Goal: Task Accomplishment & Management: Manage account settings

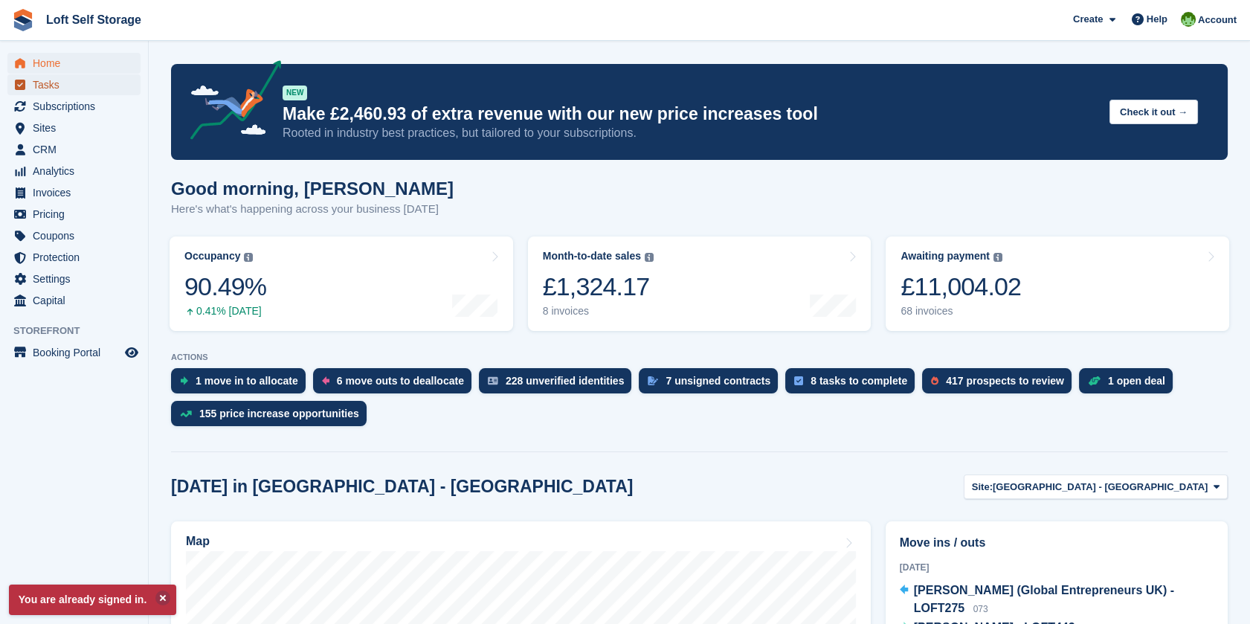
click at [71, 92] on span "Tasks" at bounding box center [77, 84] width 89 height 21
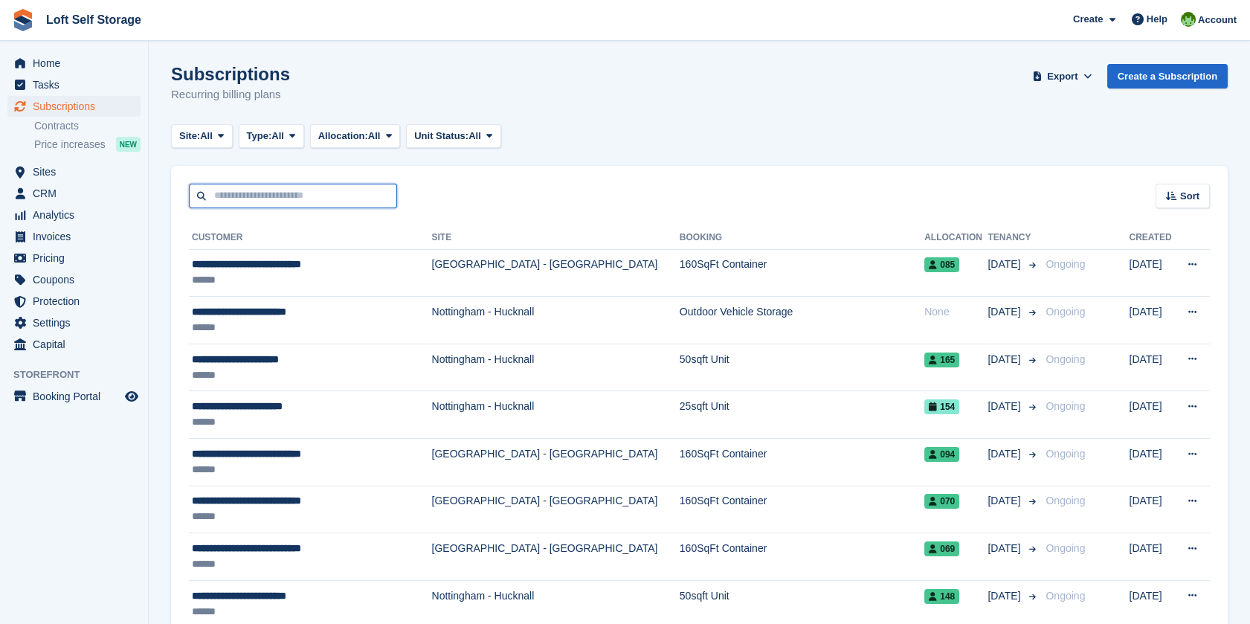
click at [311, 190] on input "text" at bounding box center [293, 196] width 208 height 25
type input "******"
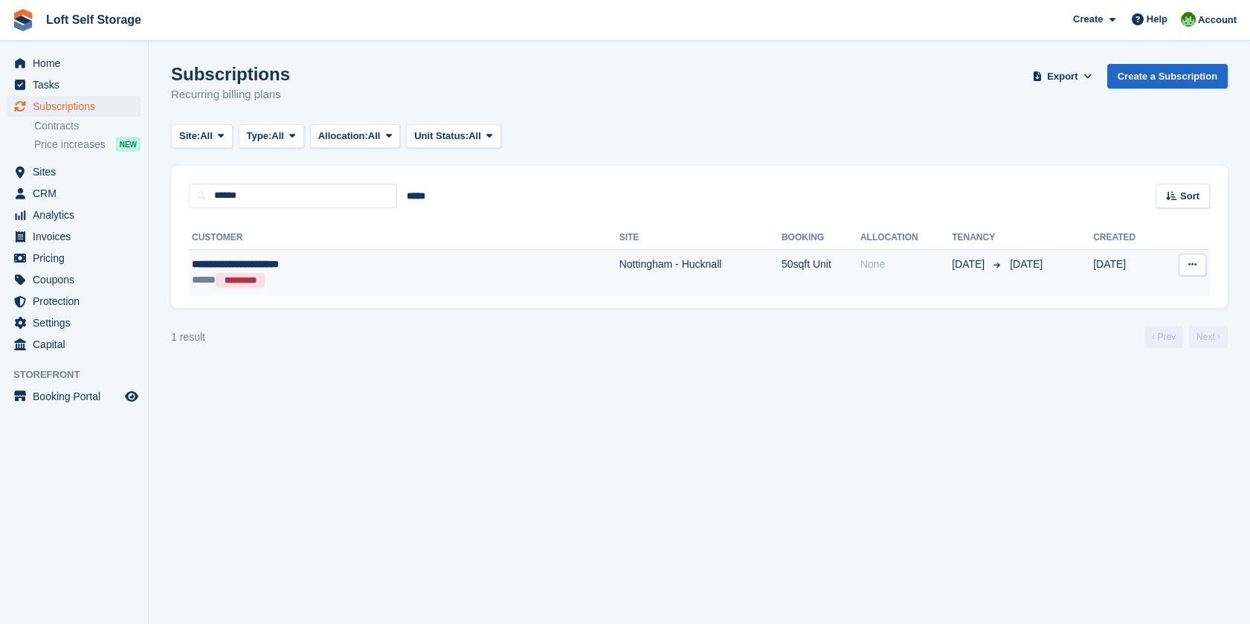
click at [254, 255] on td "**********" at bounding box center [404, 272] width 430 height 47
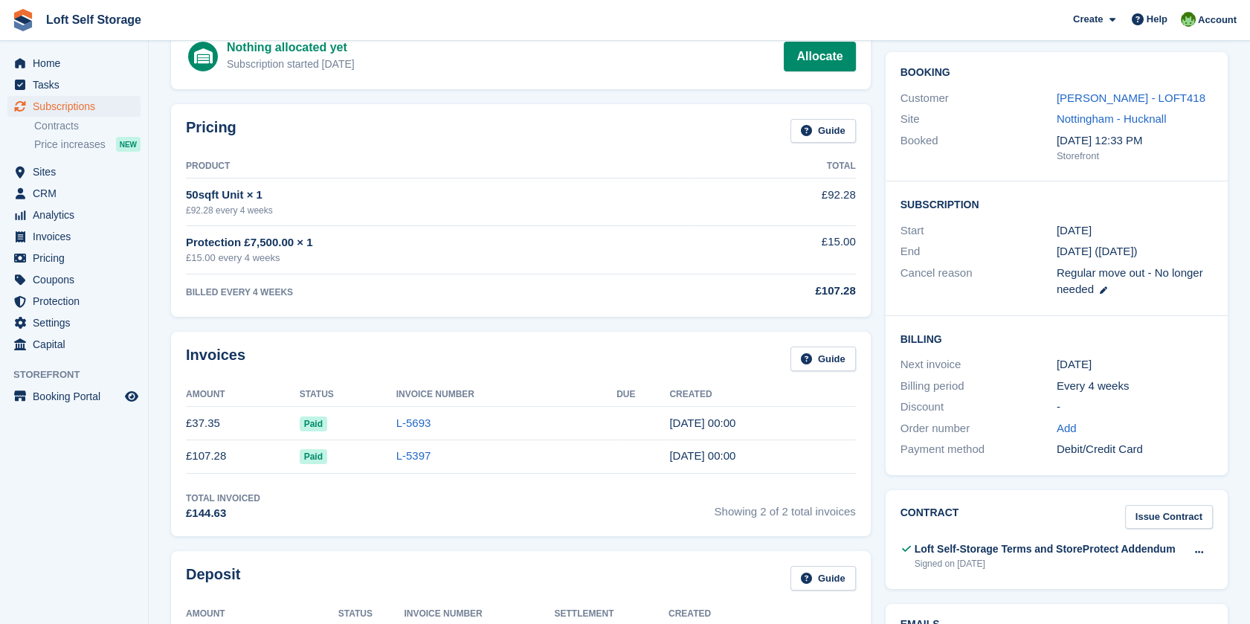
scroll to position [413, 0]
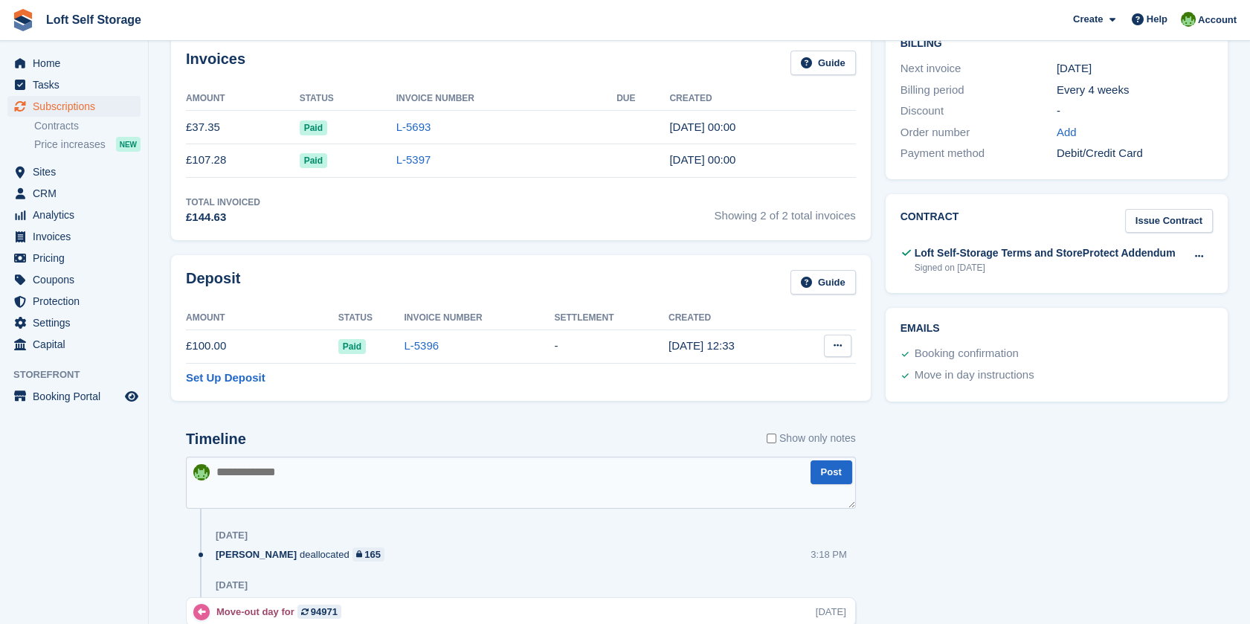
click at [831, 344] on button at bounding box center [838, 346] width 28 height 22
click at [787, 366] on p "Settle deposit" at bounding box center [779, 374] width 129 height 19
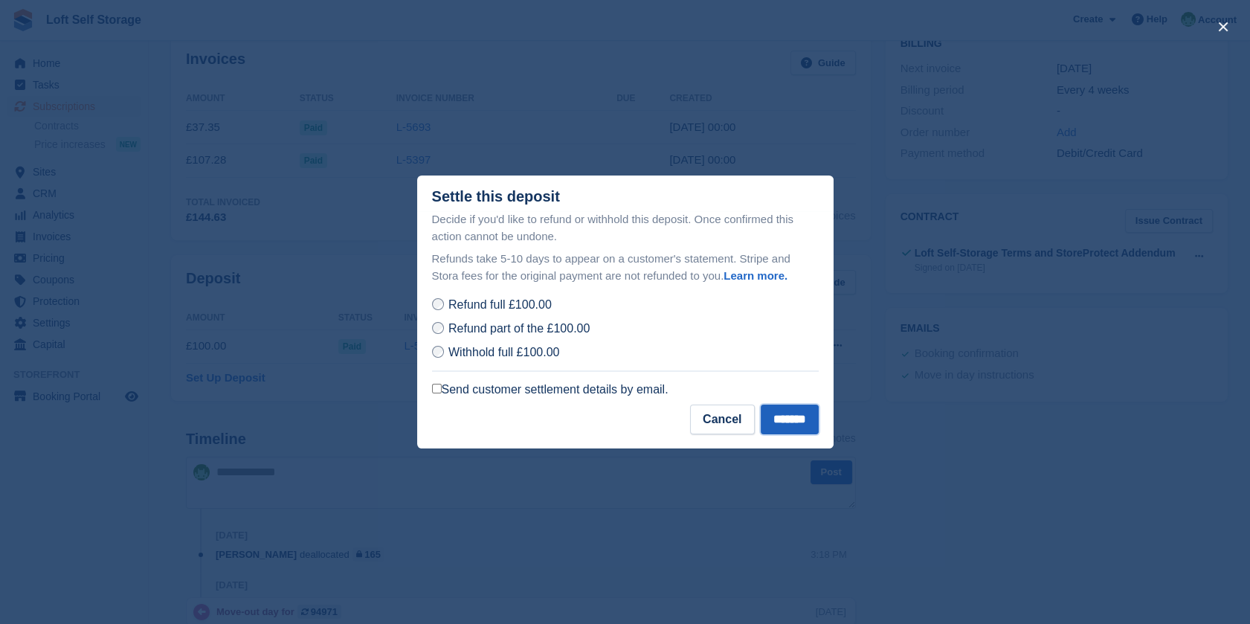
click at [801, 424] on input "*******" at bounding box center [790, 419] width 58 height 30
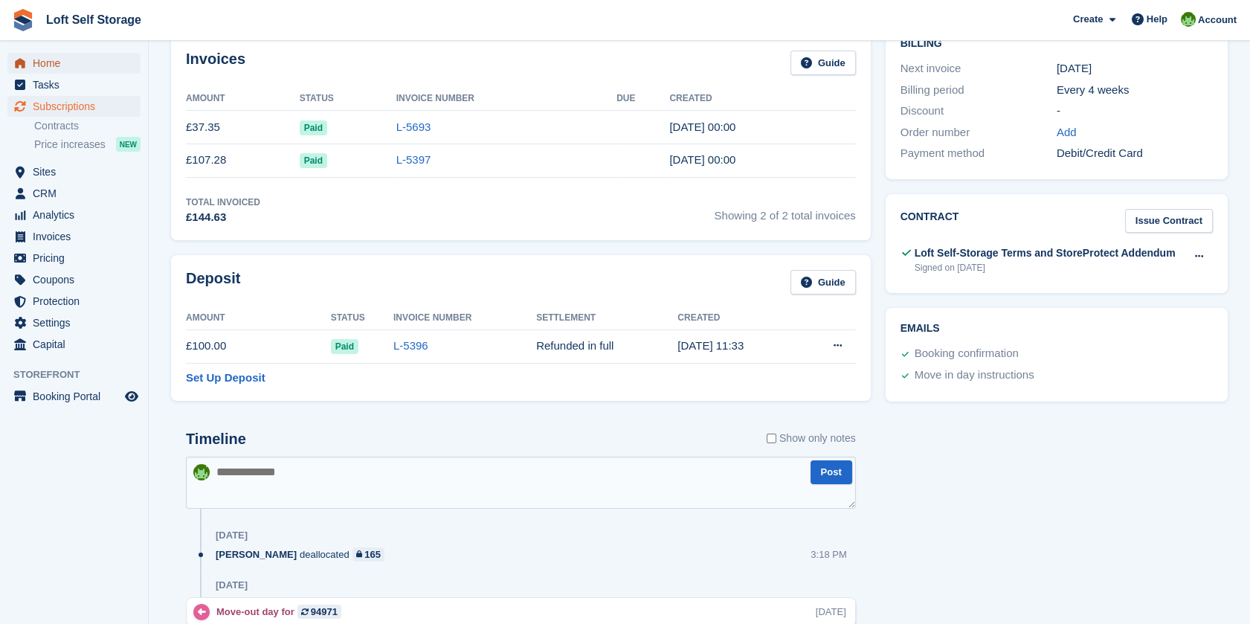
click at [82, 65] on span "Home" at bounding box center [77, 63] width 89 height 21
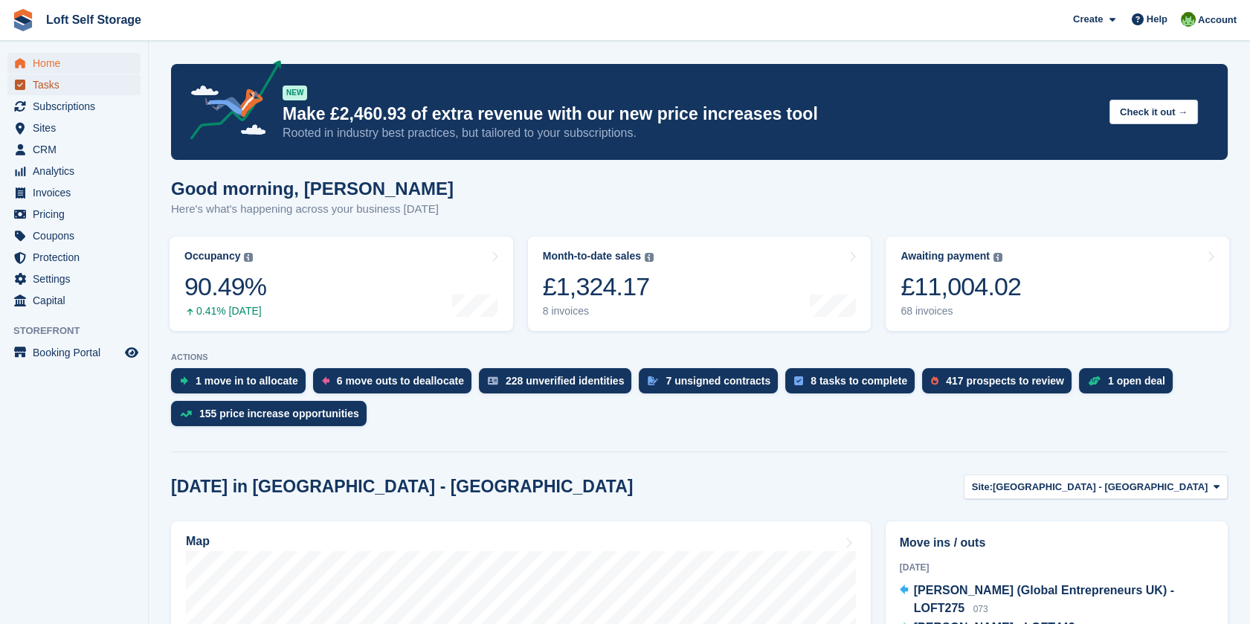
click at [42, 88] on span "Tasks" at bounding box center [77, 84] width 89 height 21
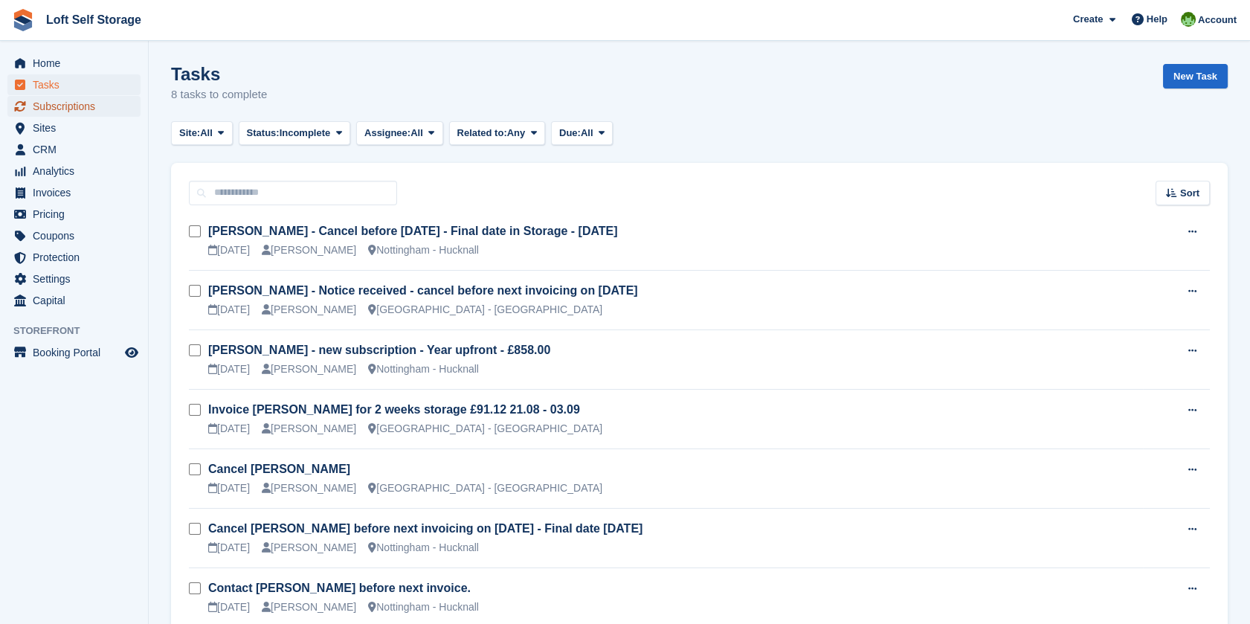
click at [56, 109] on span "Subscriptions" at bounding box center [77, 106] width 89 height 21
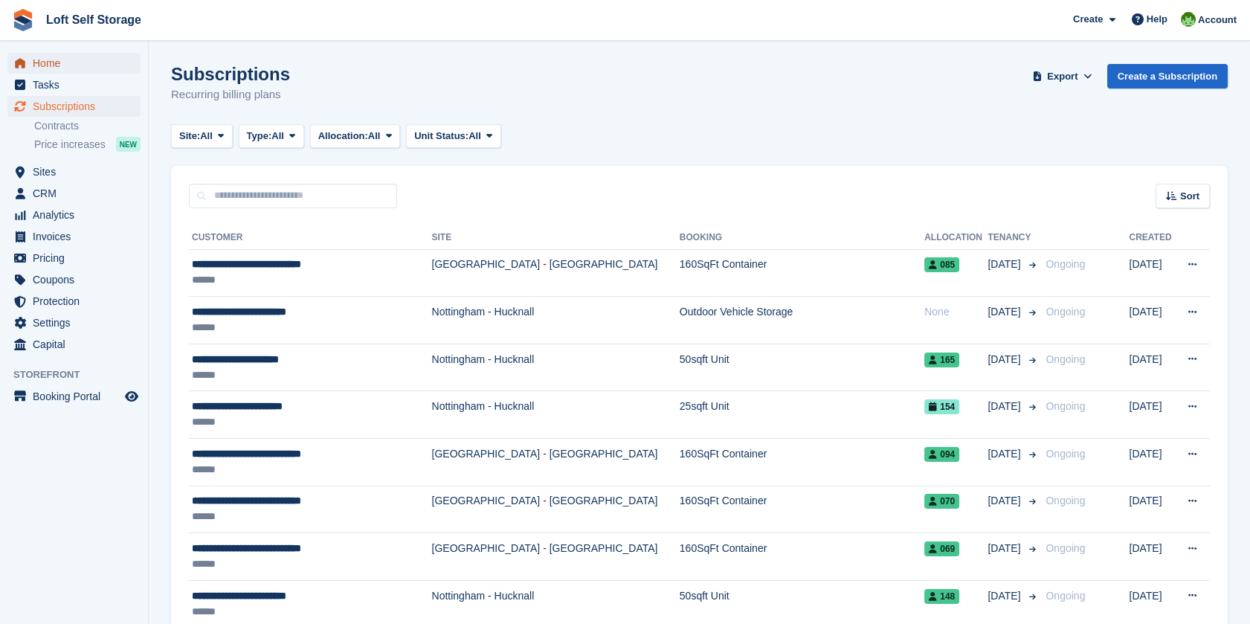
click at [57, 59] on span "Home" at bounding box center [77, 63] width 89 height 21
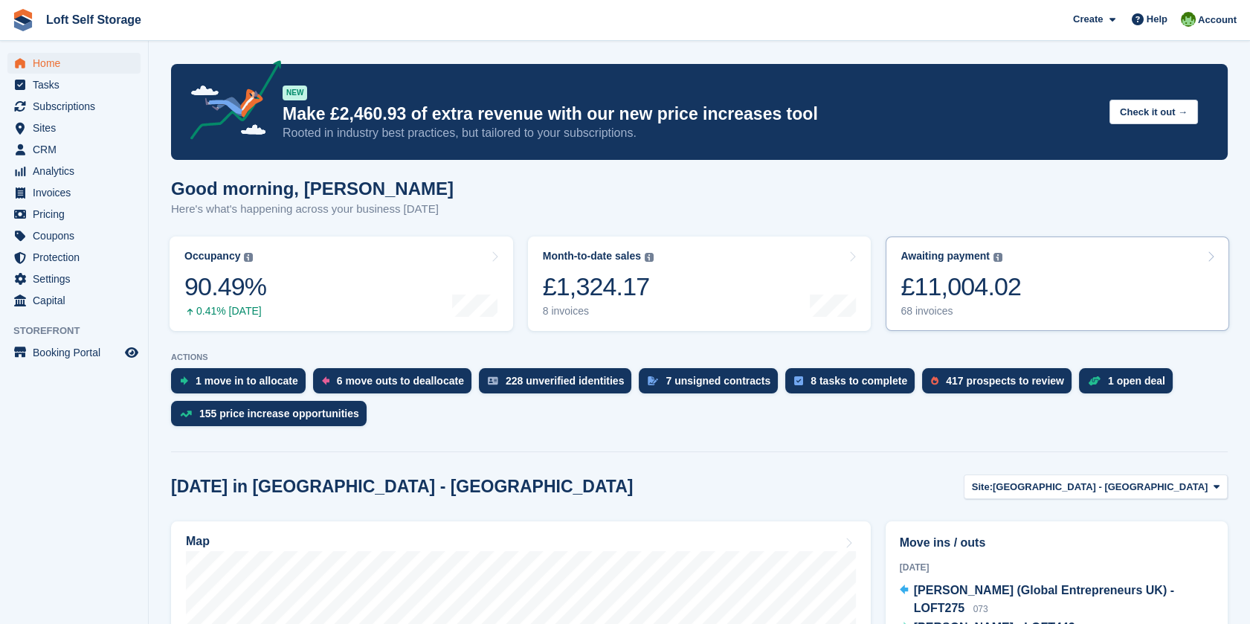
click at [993, 272] on div "£11,004.02" at bounding box center [960, 286] width 120 height 30
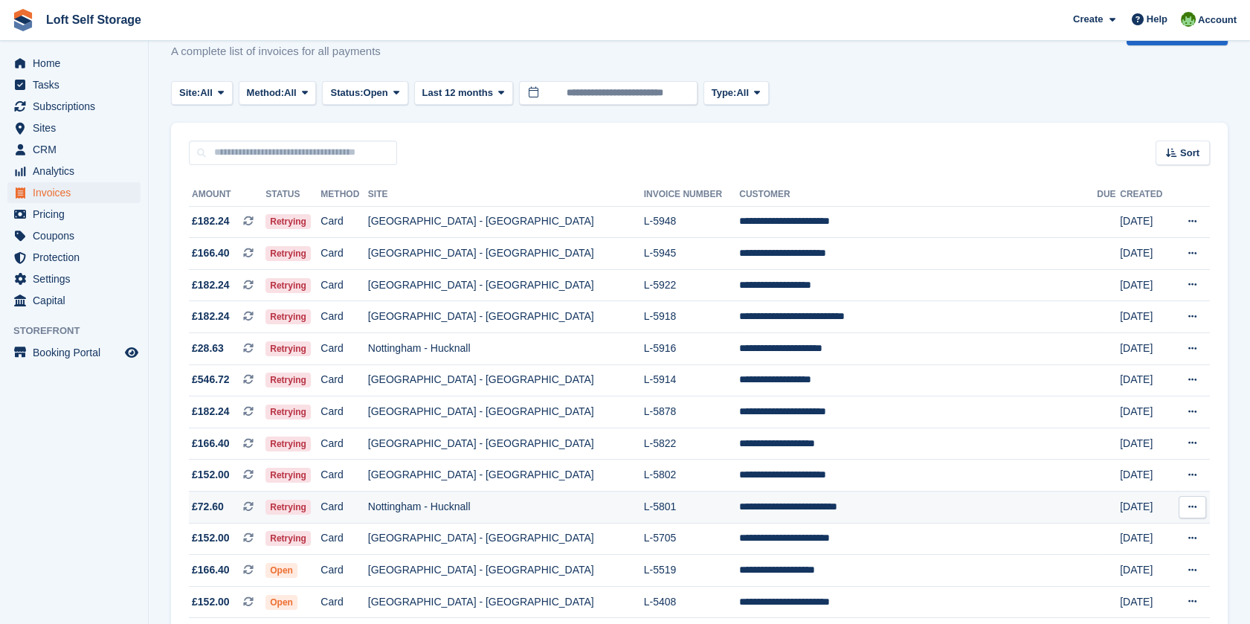
scroll to position [83, 0]
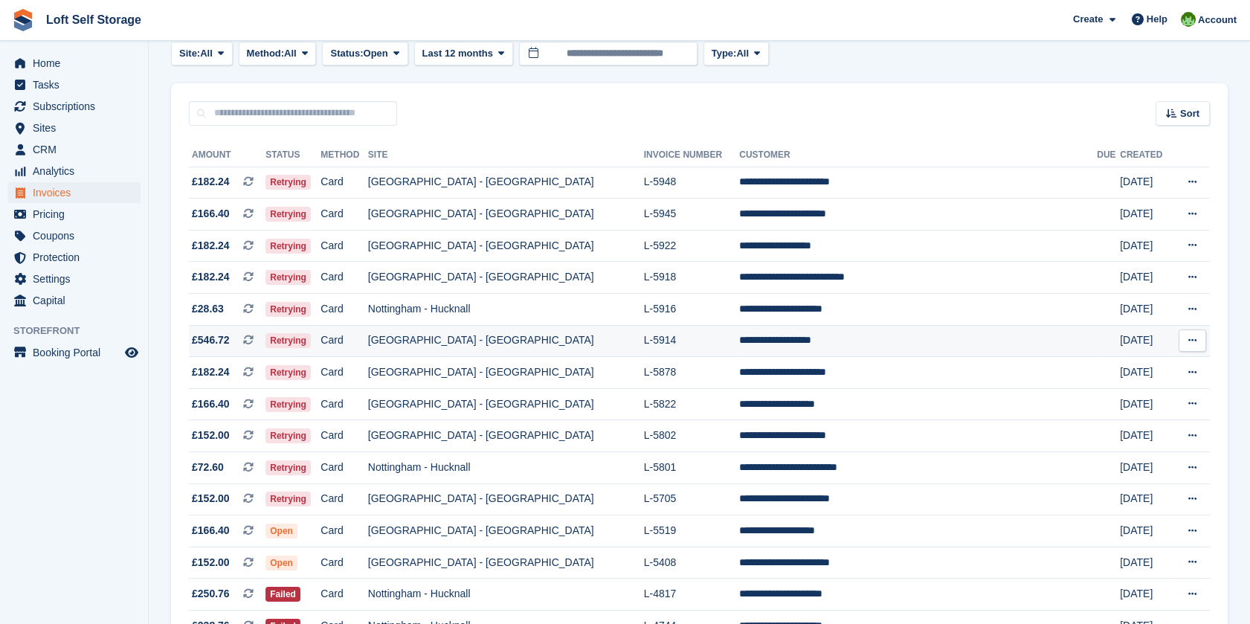
click at [610, 339] on td "[GEOGRAPHIC_DATA] - [GEOGRAPHIC_DATA]" at bounding box center [506, 341] width 276 height 32
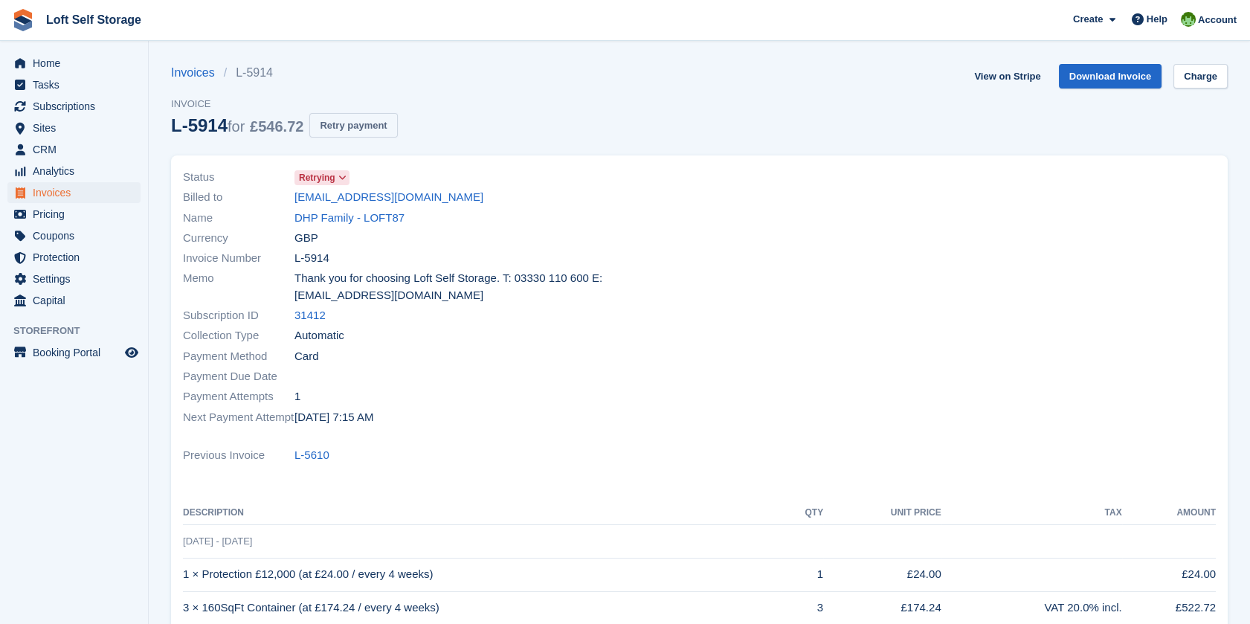
click at [374, 126] on button "Retry payment" at bounding box center [353, 125] width 88 height 25
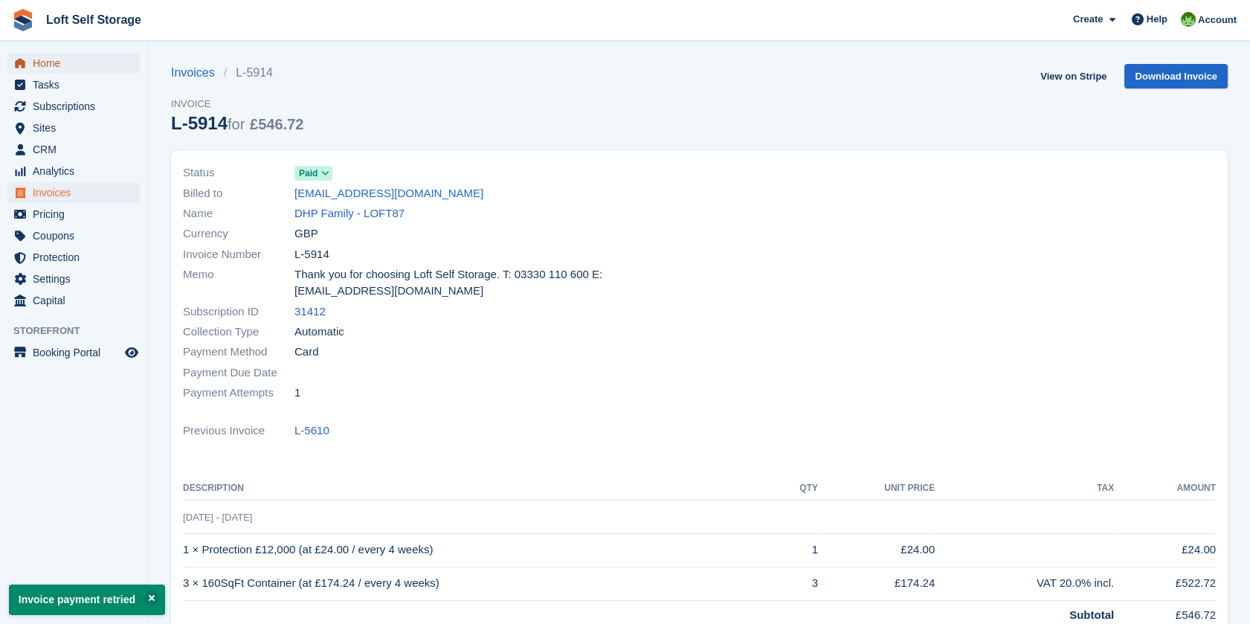
click at [58, 68] on span "Home" at bounding box center [77, 63] width 89 height 21
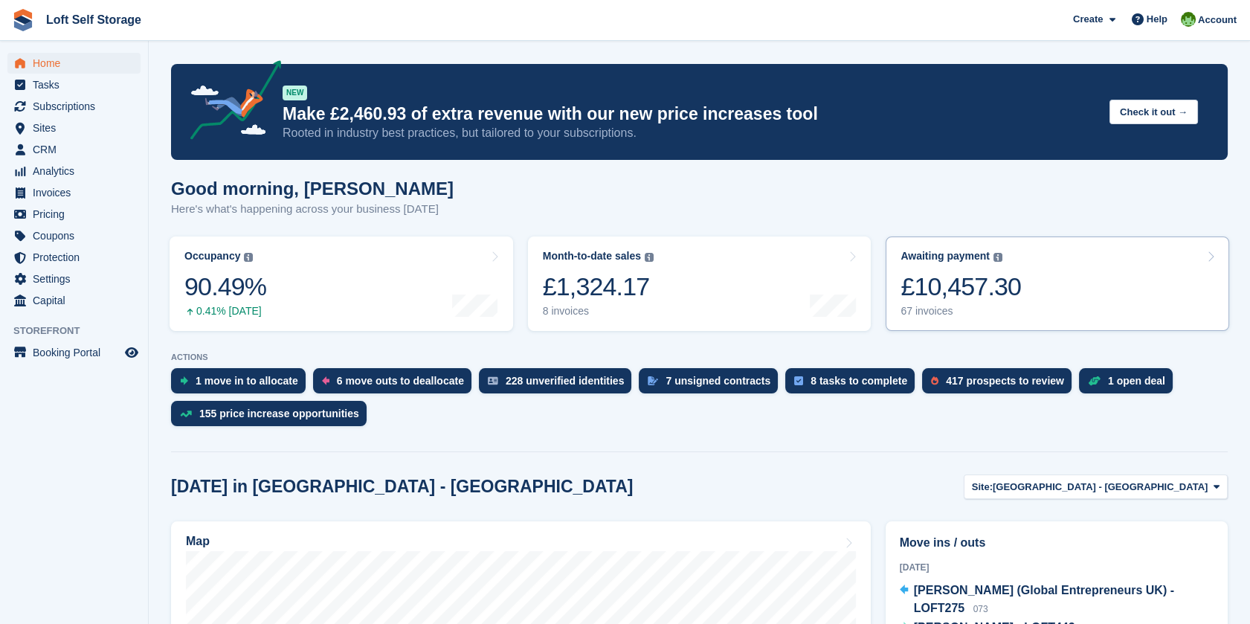
click at [1025, 293] on link "Awaiting payment The total outstanding balance on all open invoices. £10,457.30…" at bounding box center [1058, 283] width 344 height 94
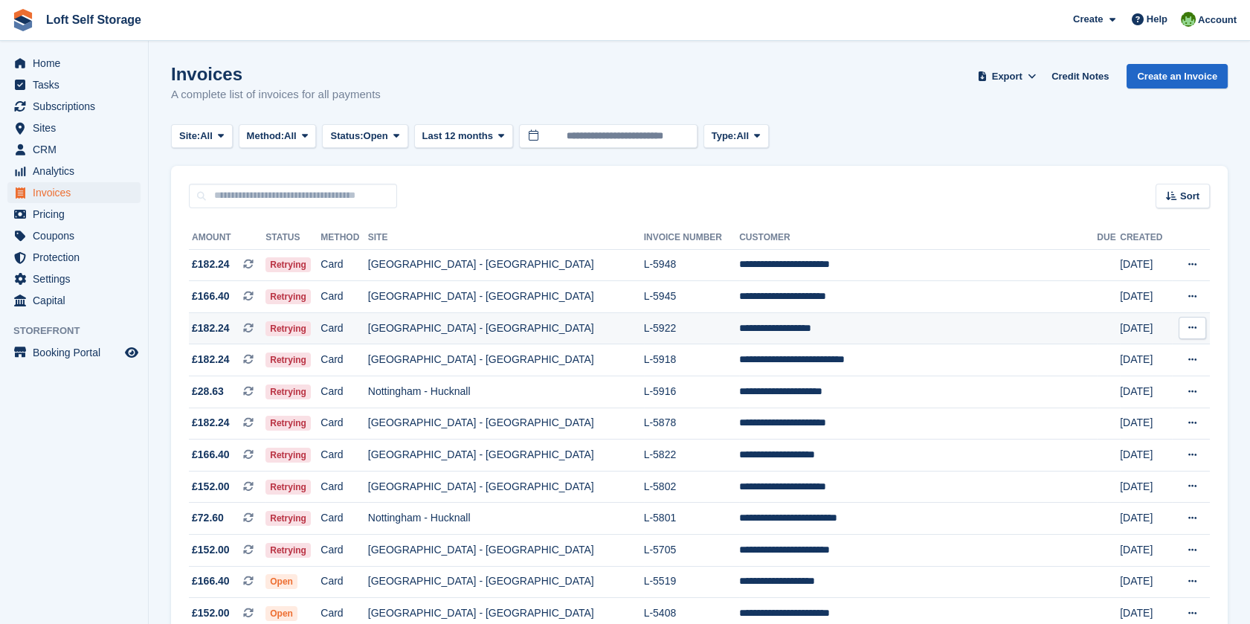
click at [585, 326] on td "[GEOGRAPHIC_DATA] - [GEOGRAPHIC_DATA]" at bounding box center [506, 328] width 276 height 32
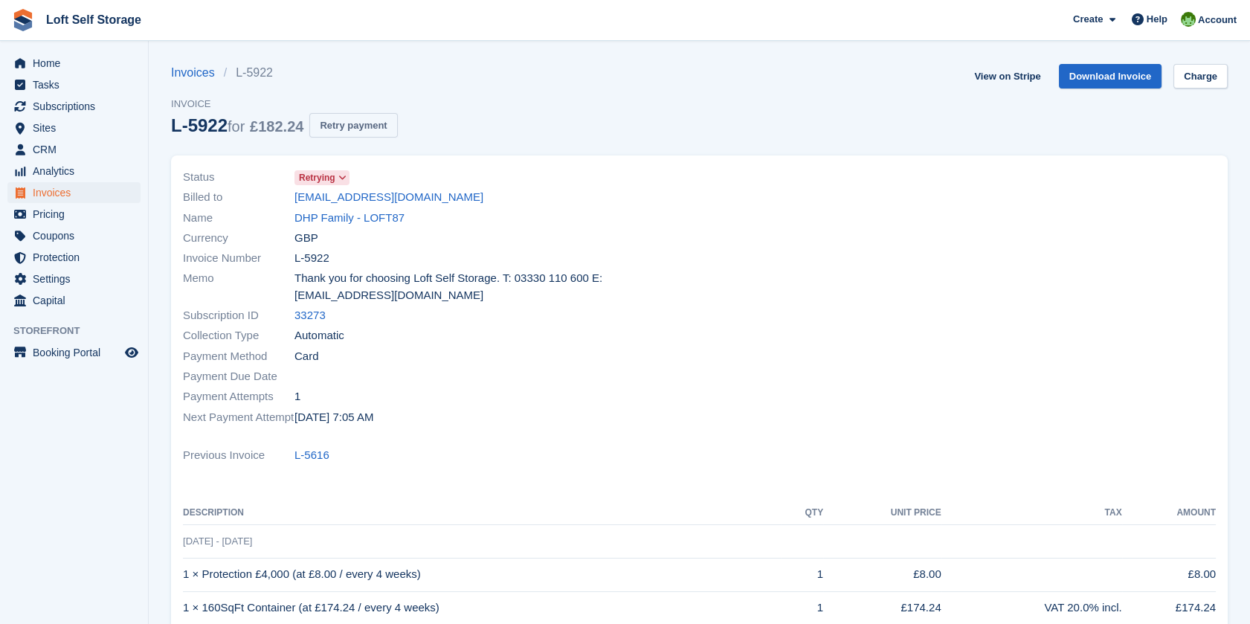
click at [358, 120] on button "Retry payment" at bounding box center [353, 125] width 88 height 25
click at [47, 57] on span "Home" at bounding box center [77, 63] width 89 height 21
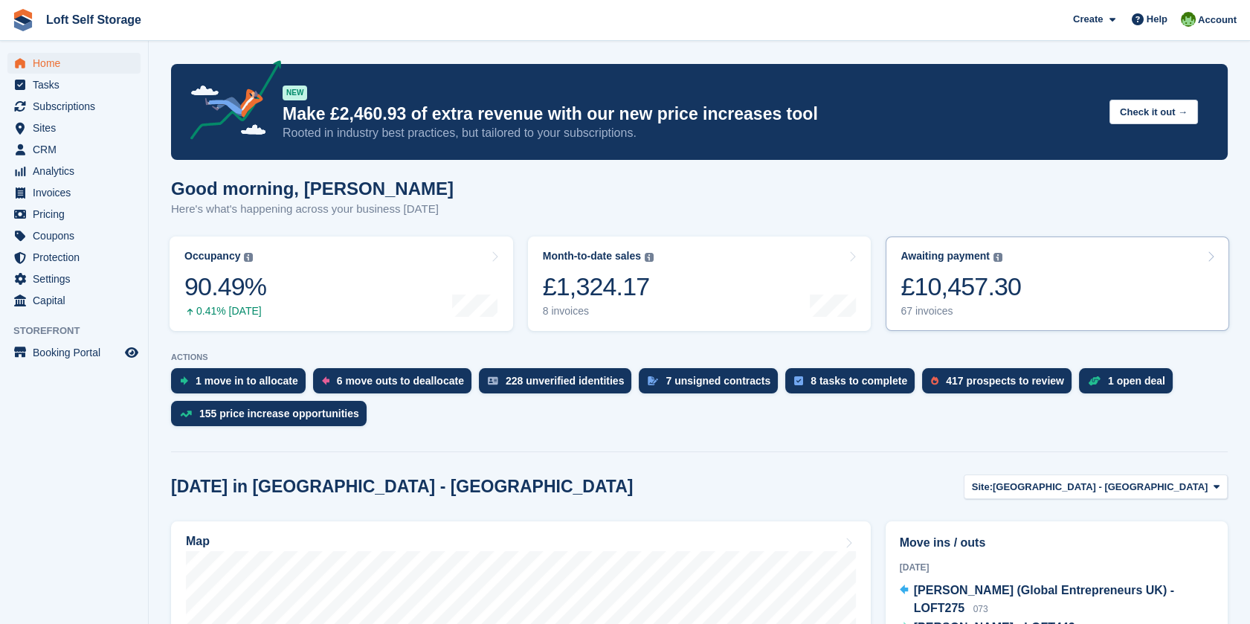
click at [1080, 300] on link "Awaiting payment The total outstanding balance on all open invoices. £10,457.30…" at bounding box center [1058, 283] width 344 height 94
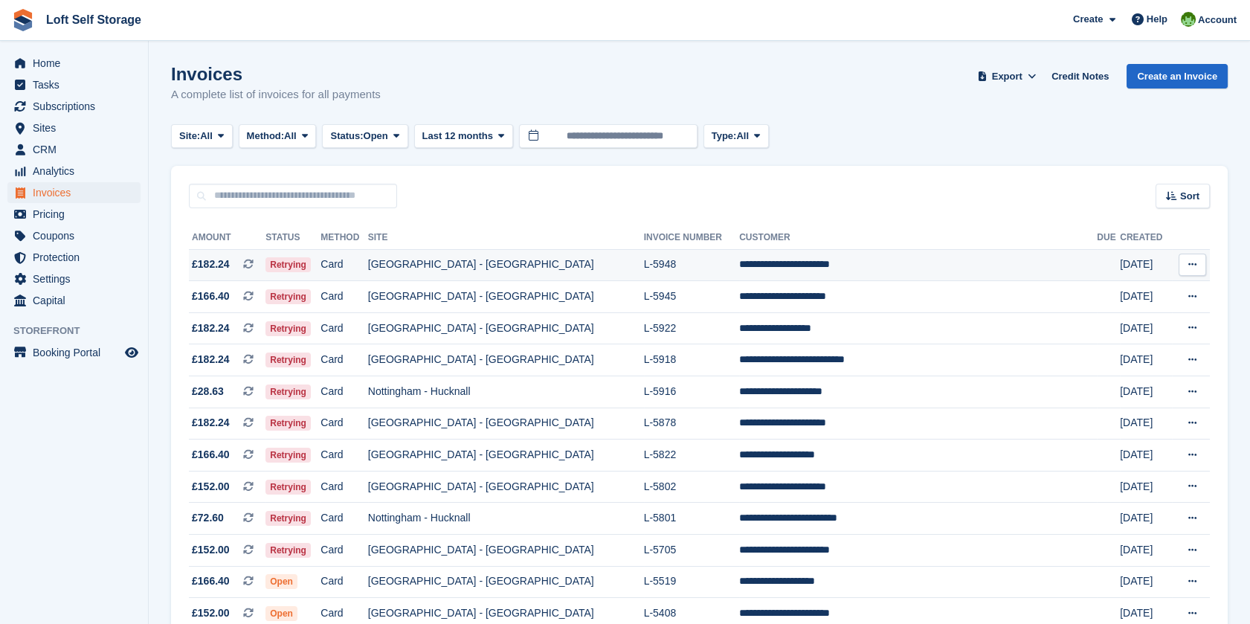
click at [517, 270] on td "[GEOGRAPHIC_DATA] - [GEOGRAPHIC_DATA]" at bounding box center [506, 265] width 276 height 32
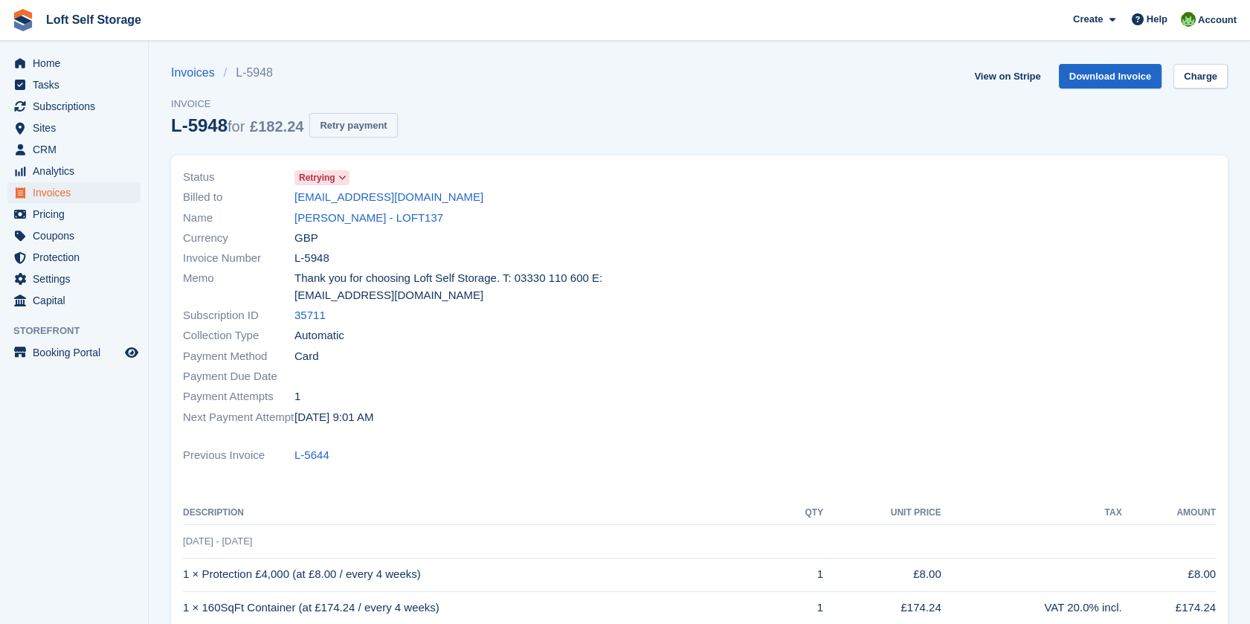
click at [372, 120] on button "Retry payment" at bounding box center [353, 125] width 88 height 25
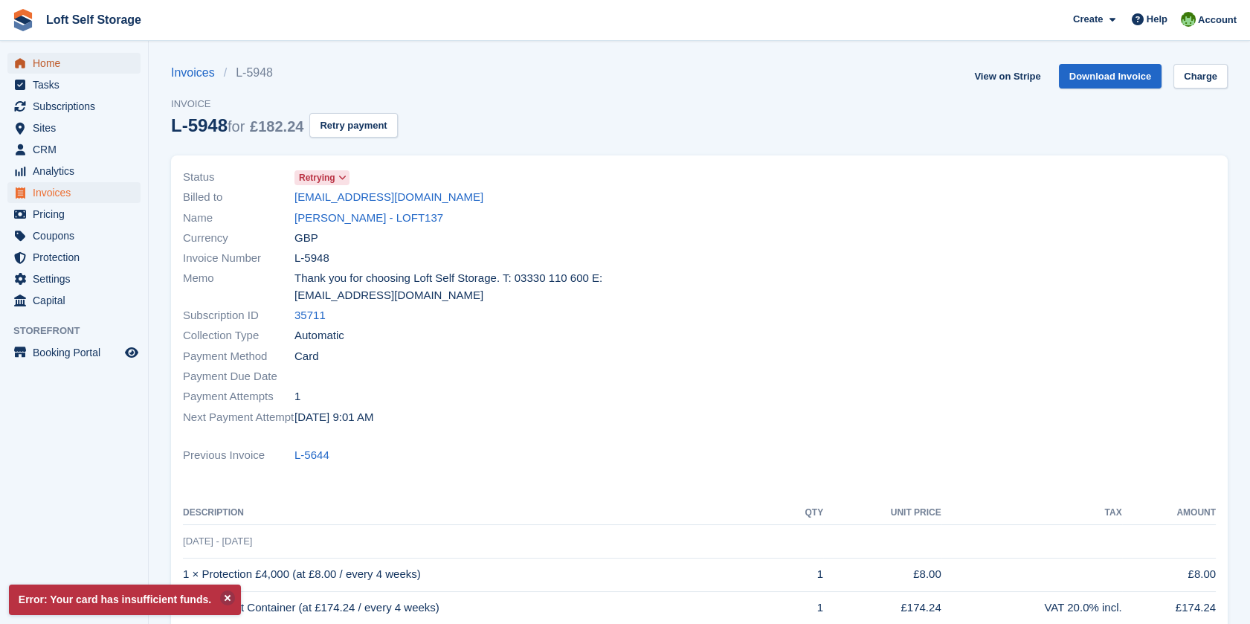
click at [51, 66] on span "Home" at bounding box center [77, 63] width 89 height 21
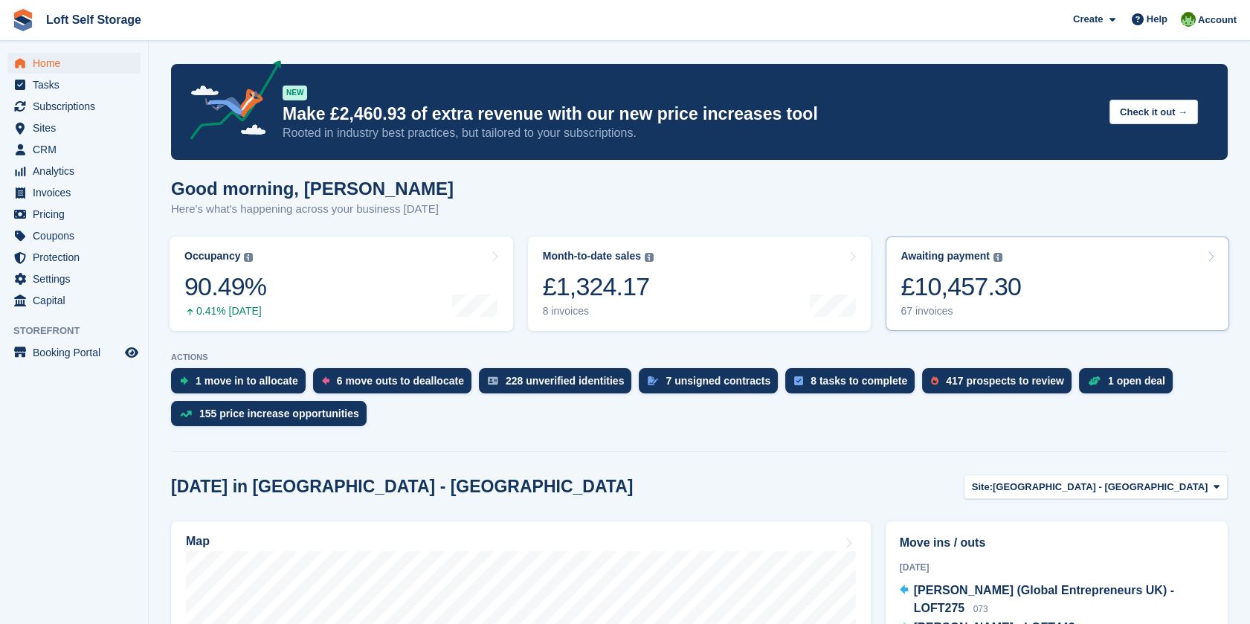
click at [981, 305] on div "67 invoices" at bounding box center [960, 311] width 120 height 13
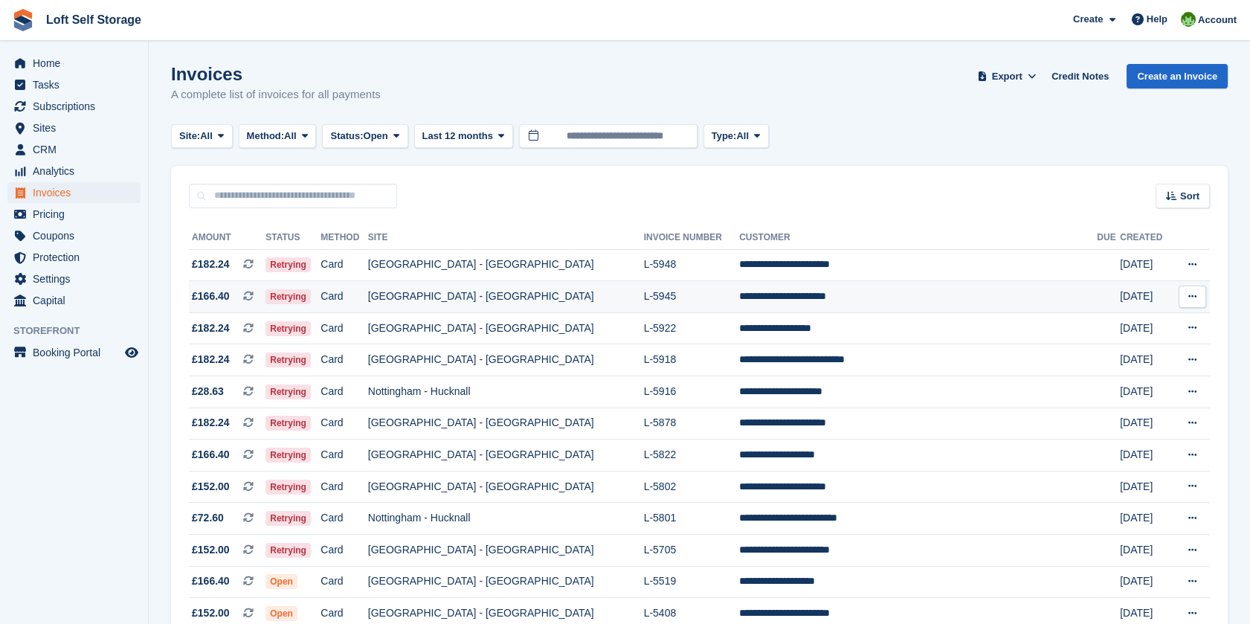
click at [541, 301] on td "[GEOGRAPHIC_DATA] - [GEOGRAPHIC_DATA]" at bounding box center [506, 297] width 276 height 32
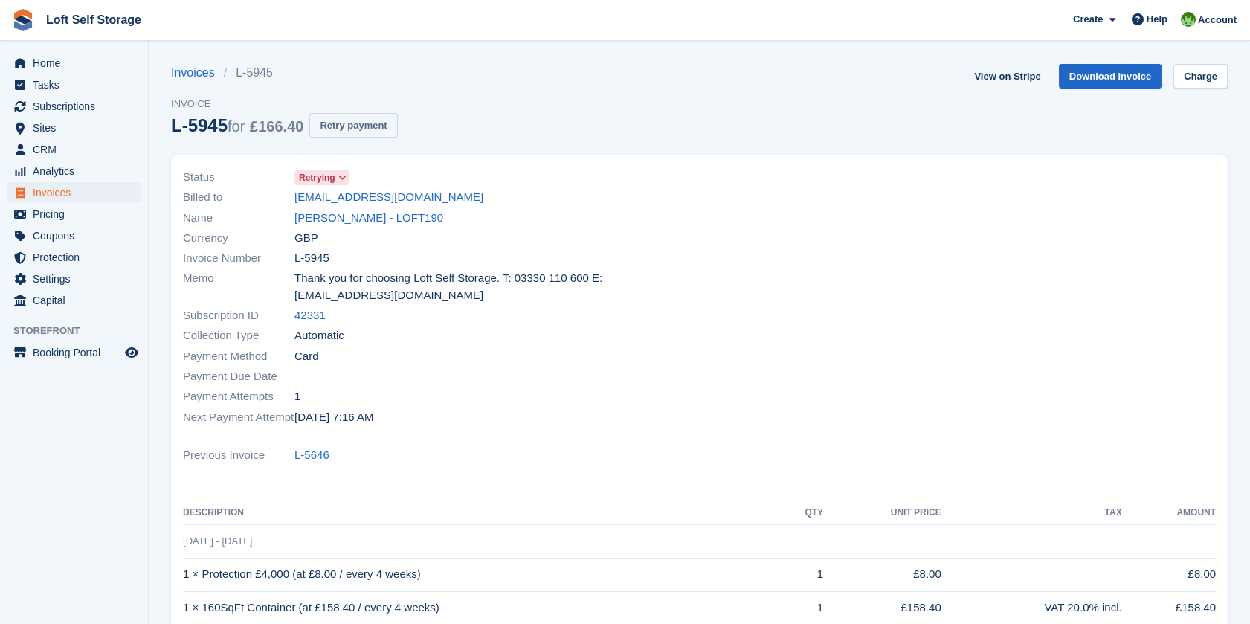
click at [345, 115] on button "Retry payment" at bounding box center [353, 125] width 88 height 25
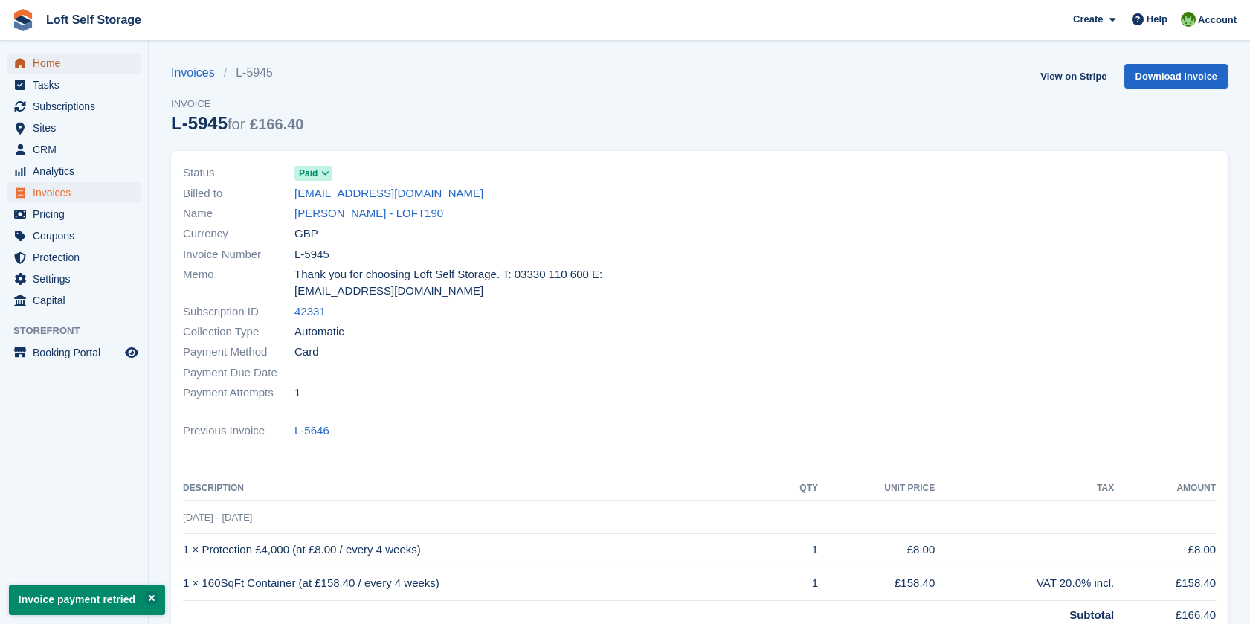
click at [51, 66] on span "Home" at bounding box center [77, 63] width 89 height 21
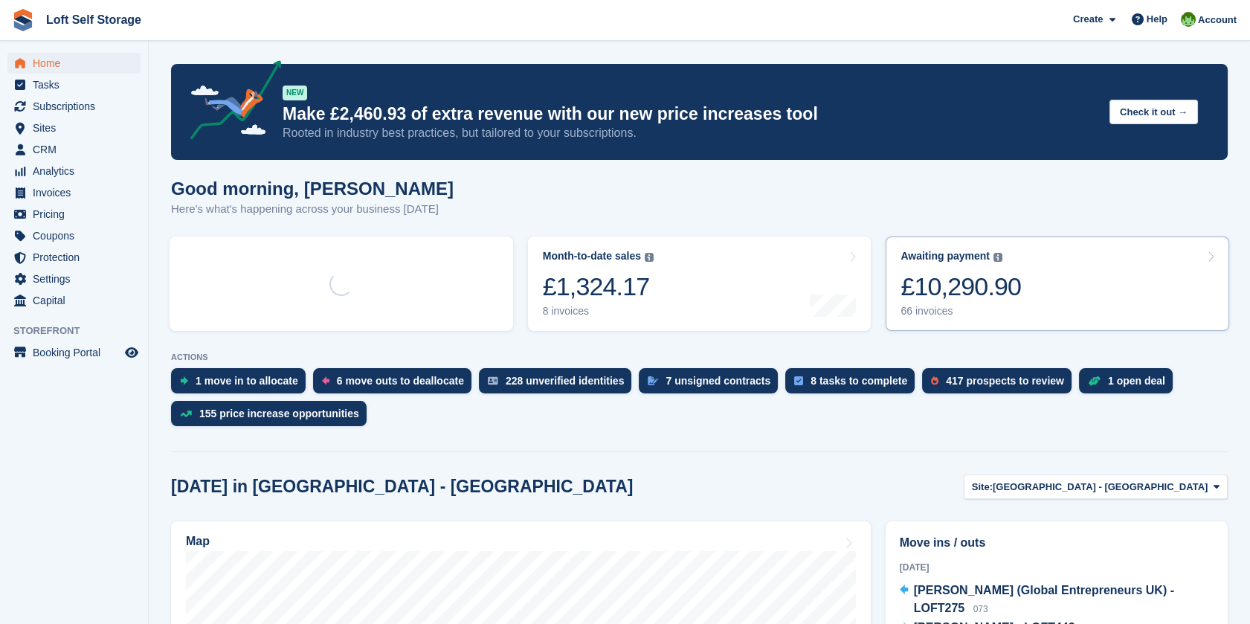
click at [1011, 296] on div "£10,290.90" at bounding box center [960, 286] width 120 height 30
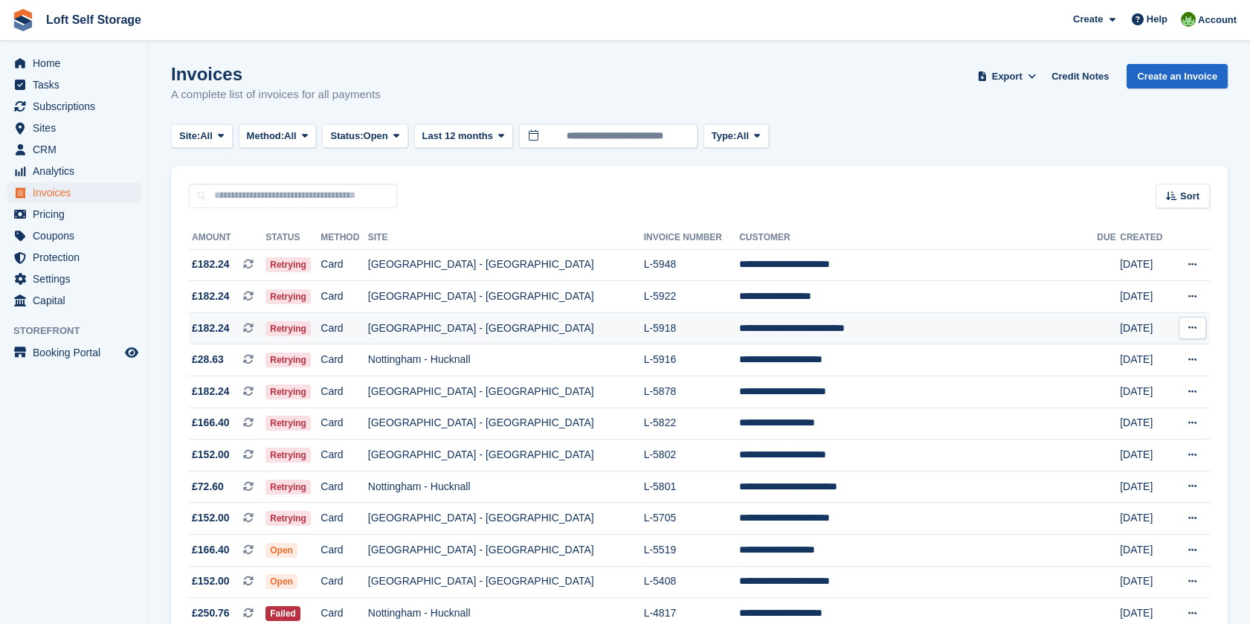
click at [418, 325] on td "[GEOGRAPHIC_DATA] - [GEOGRAPHIC_DATA]" at bounding box center [506, 328] width 276 height 32
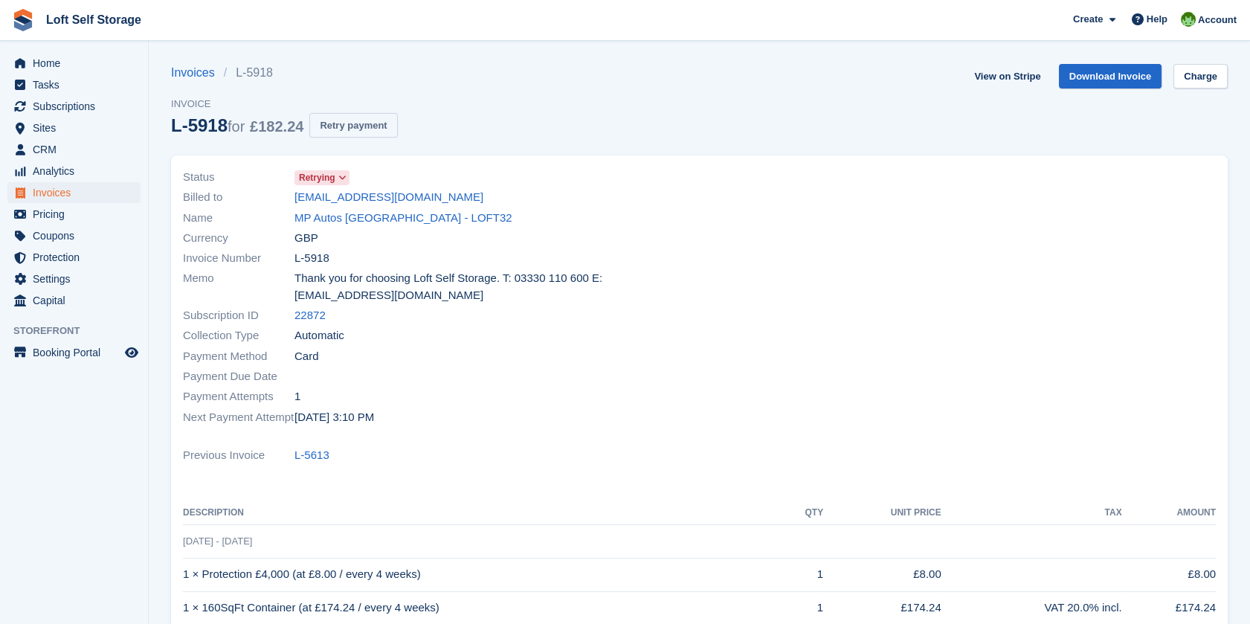
click at [350, 135] on button "Retry payment" at bounding box center [353, 125] width 88 height 25
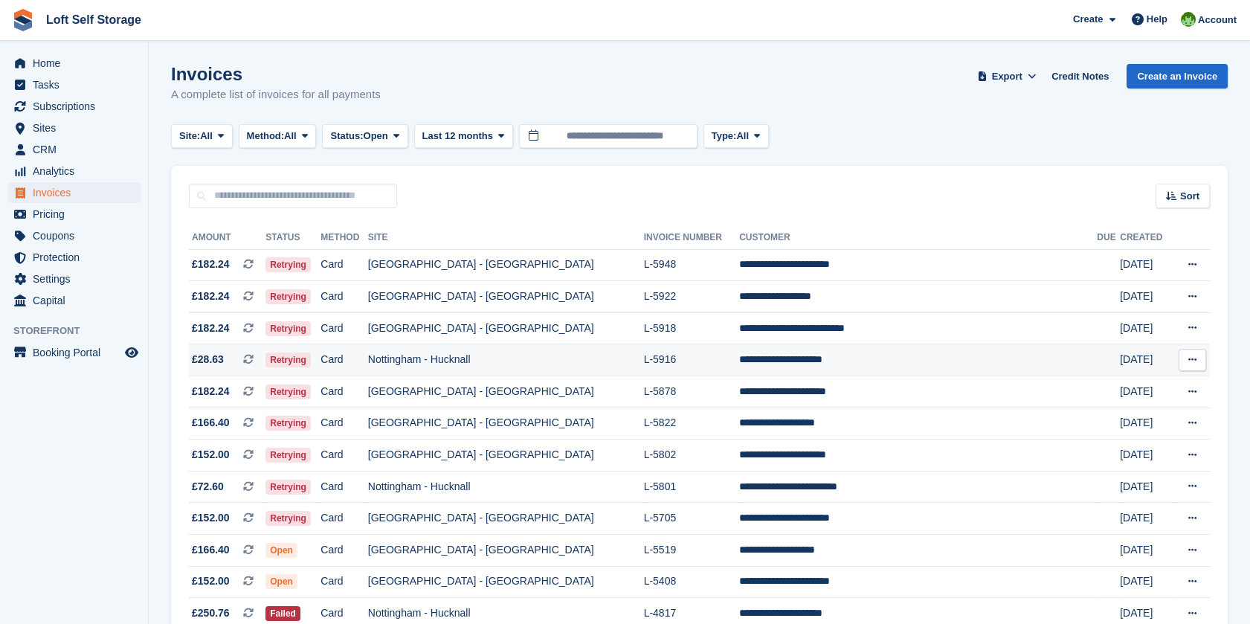
click at [785, 355] on td "**********" at bounding box center [918, 360] width 358 height 32
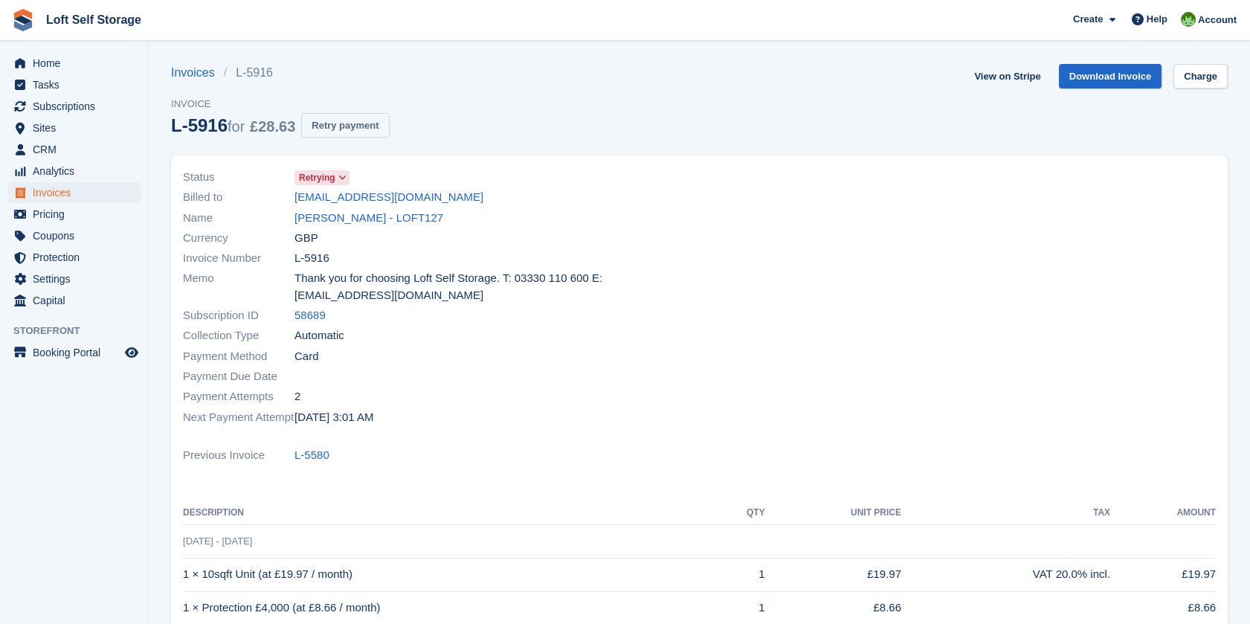
click at [309, 115] on button "Retry payment" at bounding box center [345, 125] width 88 height 25
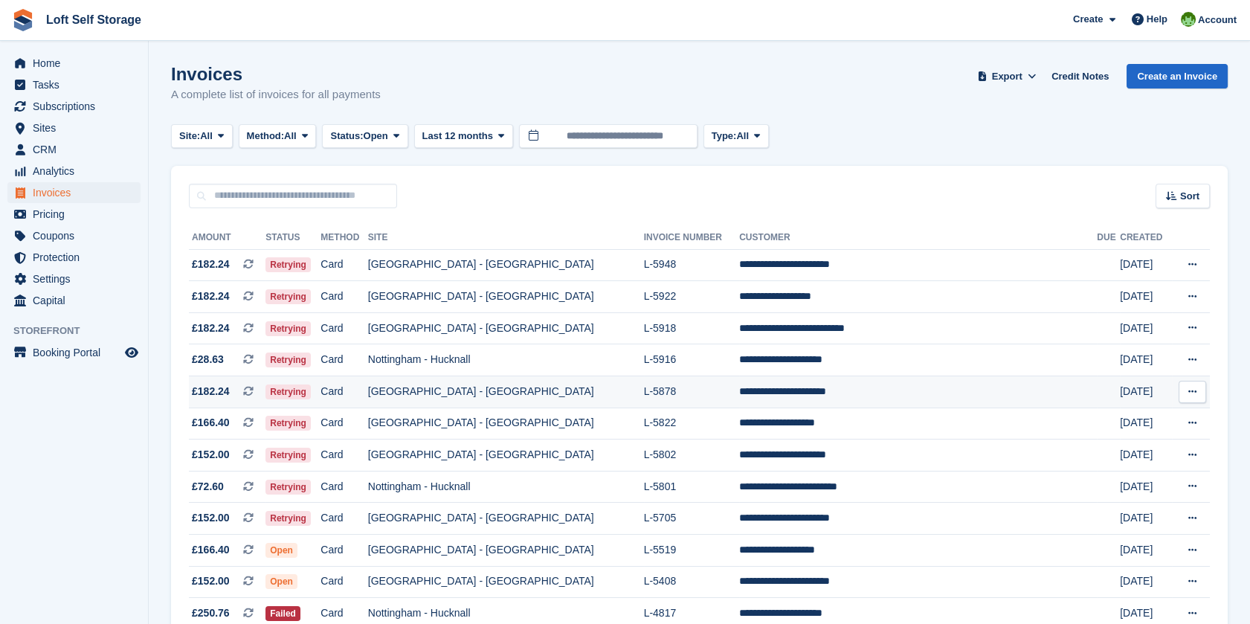
click at [792, 379] on td "**********" at bounding box center [918, 392] width 358 height 32
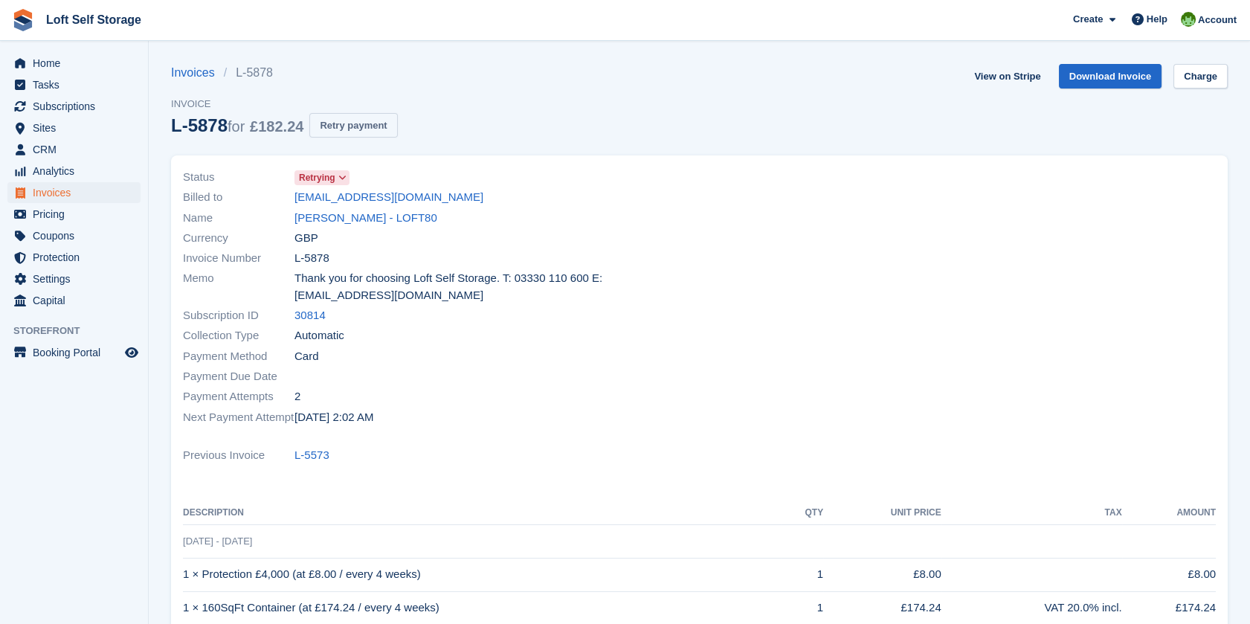
click at [333, 125] on button "Retry payment" at bounding box center [353, 125] width 88 height 25
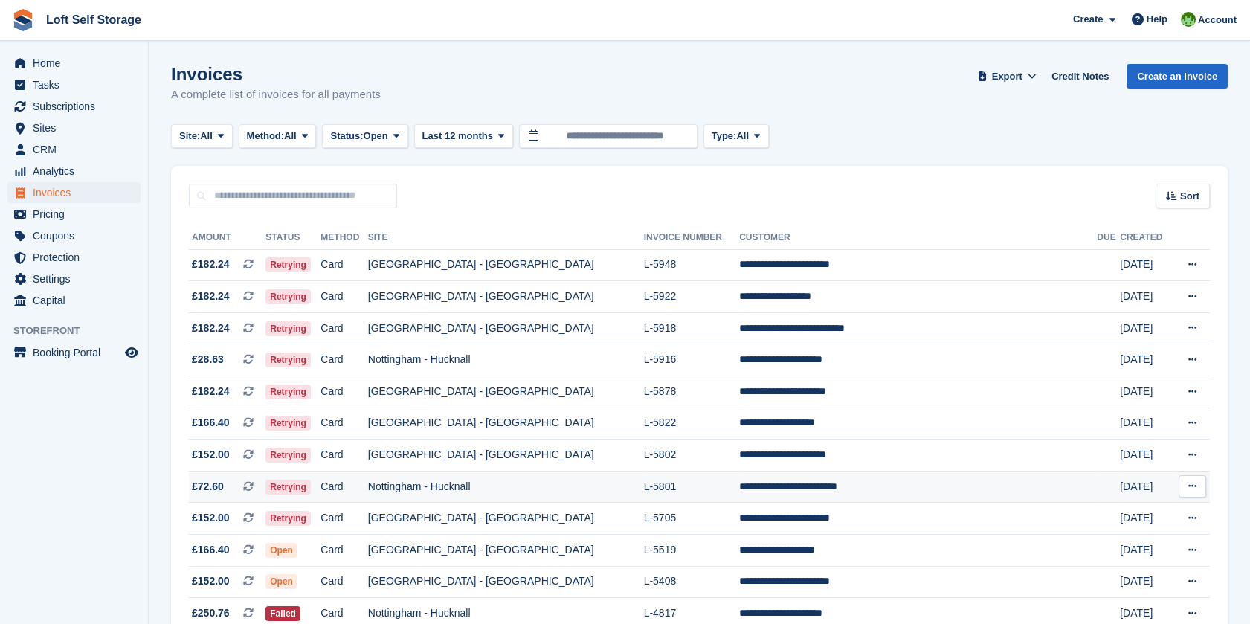
click at [667, 477] on td "L-5801" at bounding box center [692, 487] width 96 height 32
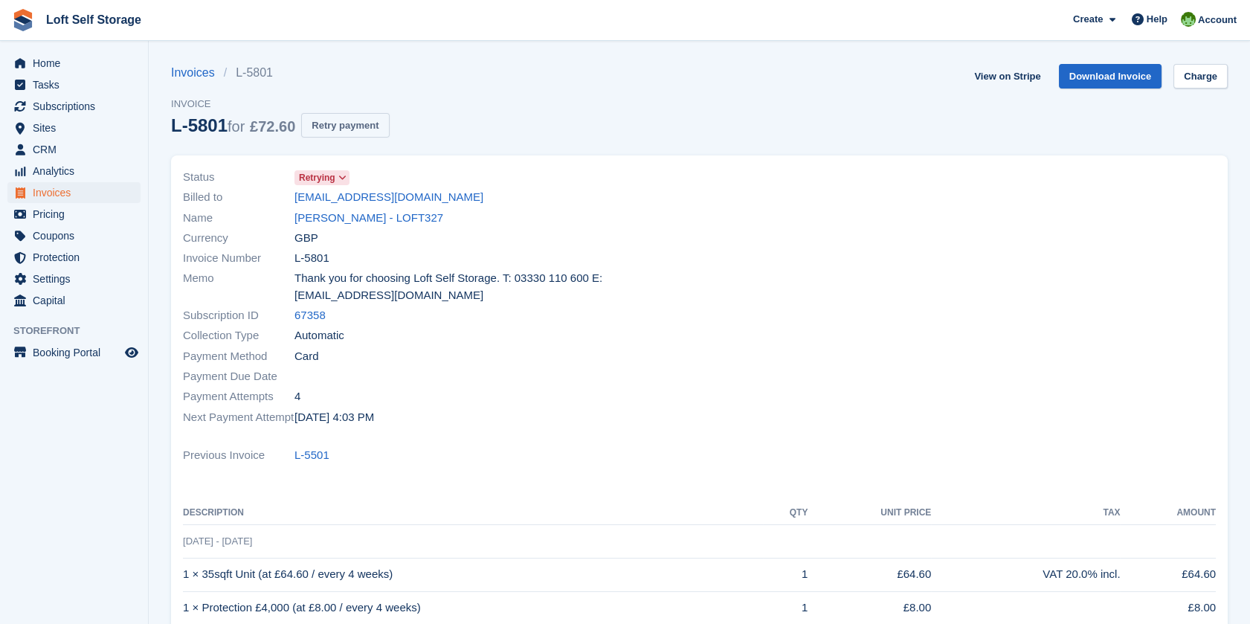
click at [339, 126] on button "Retry payment" at bounding box center [345, 125] width 88 height 25
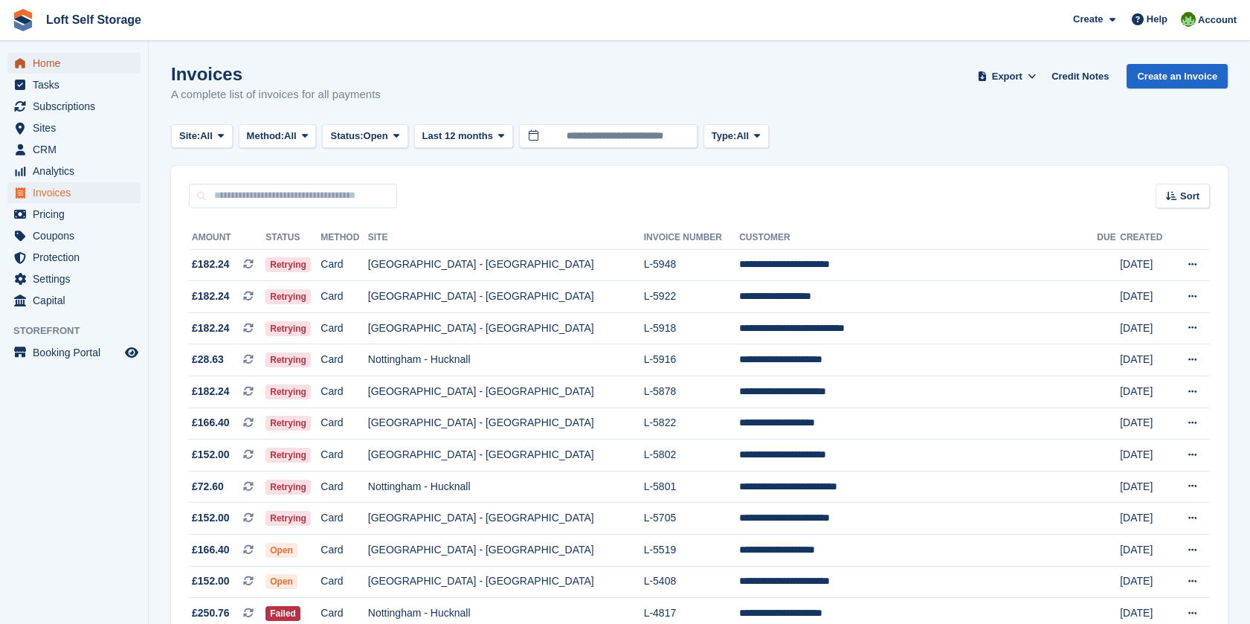
click at [52, 57] on span "Home" at bounding box center [77, 63] width 89 height 21
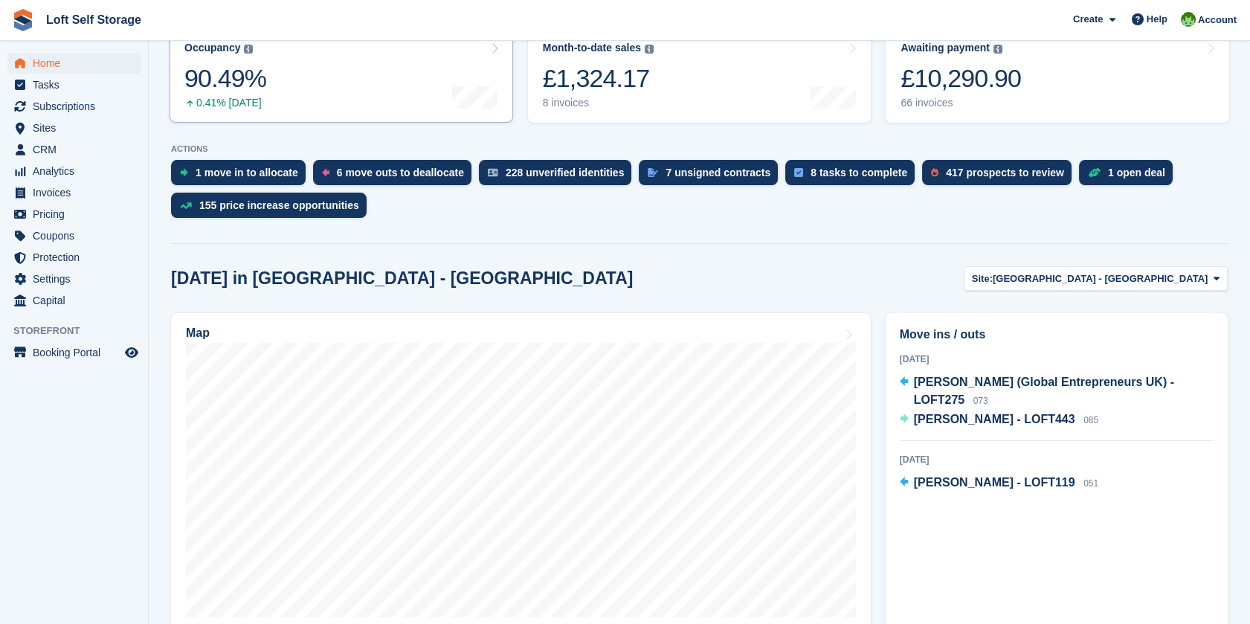
scroll to position [248, 0]
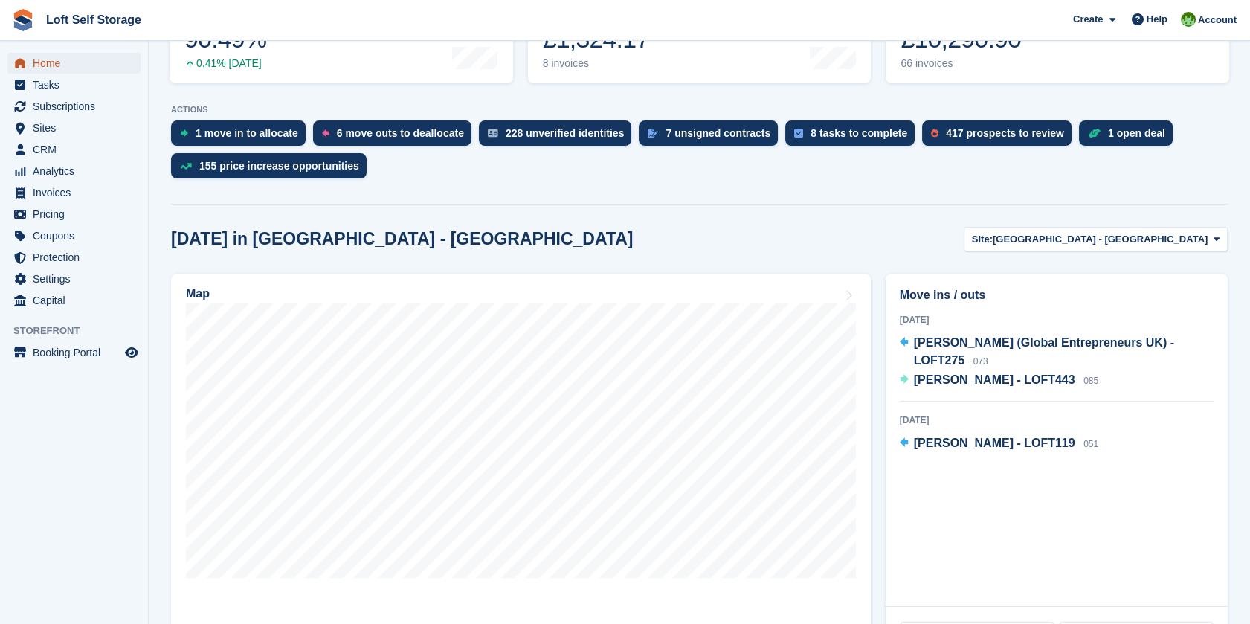
click at [44, 65] on span "Home" at bounding box center [77, 63] width 89 height 21
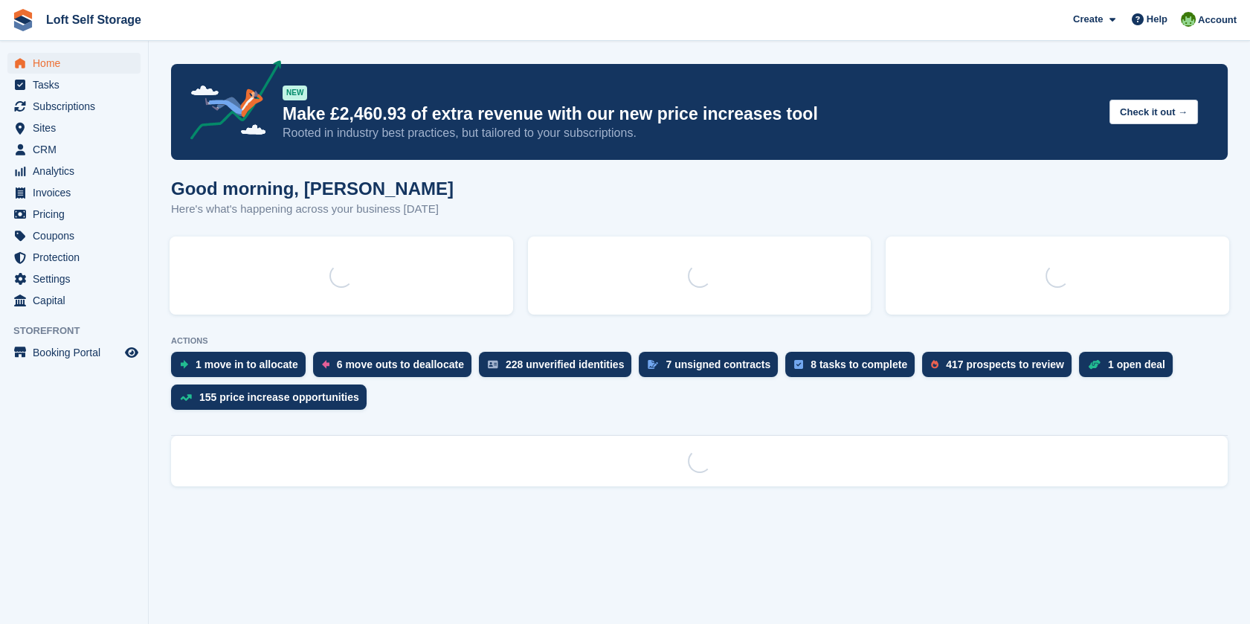
scroll to position [0, 0]
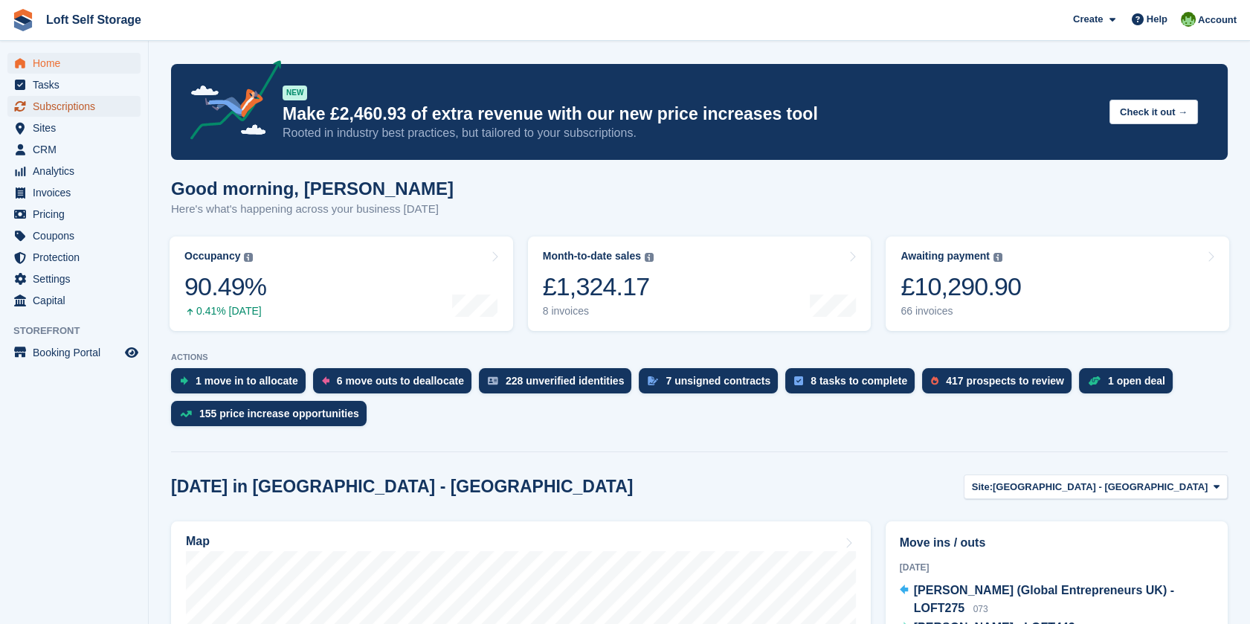
click at [45, 111] on span "Subscriptions" at bounding box center [77, 106] width 89 height 21
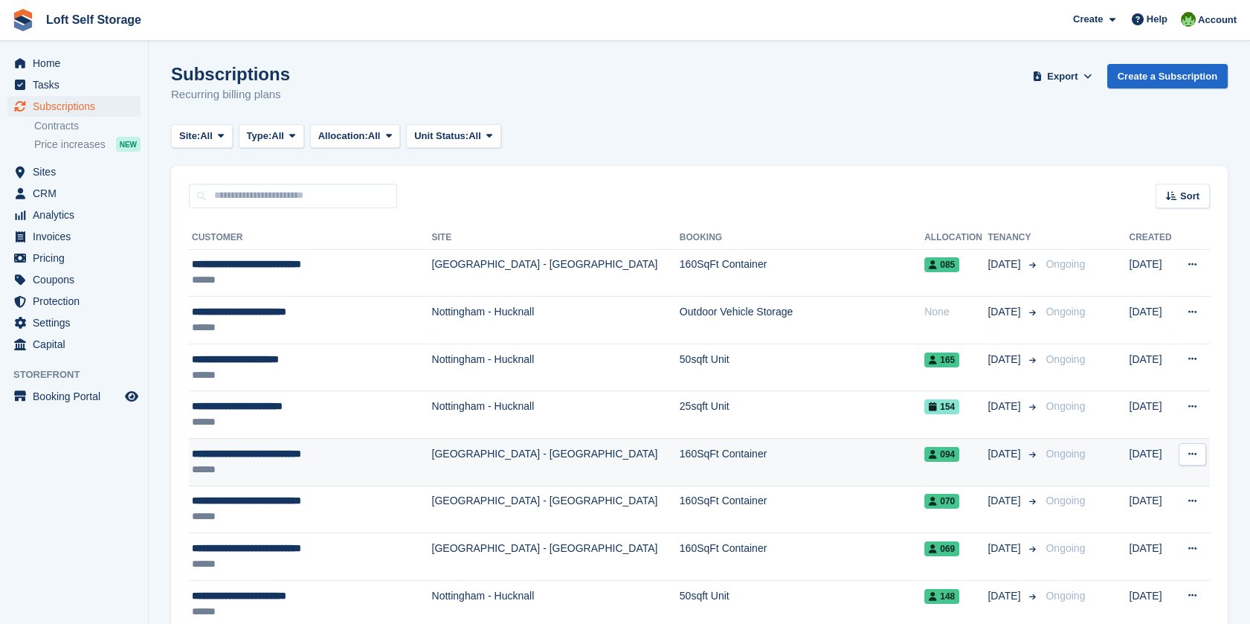
scroll to position [83, 0]
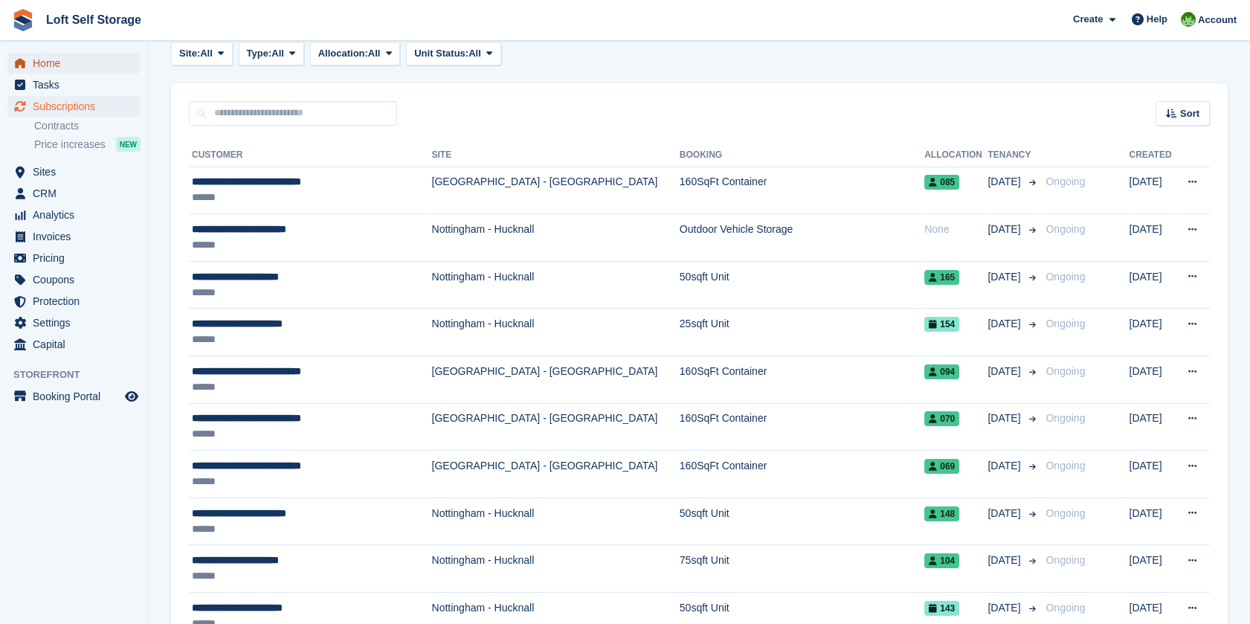
click at [45, 62] on span "Home" at bounding box center [77, 63] width 89 height 21
